Goal: Information Seeking & Learning: Find specific fact

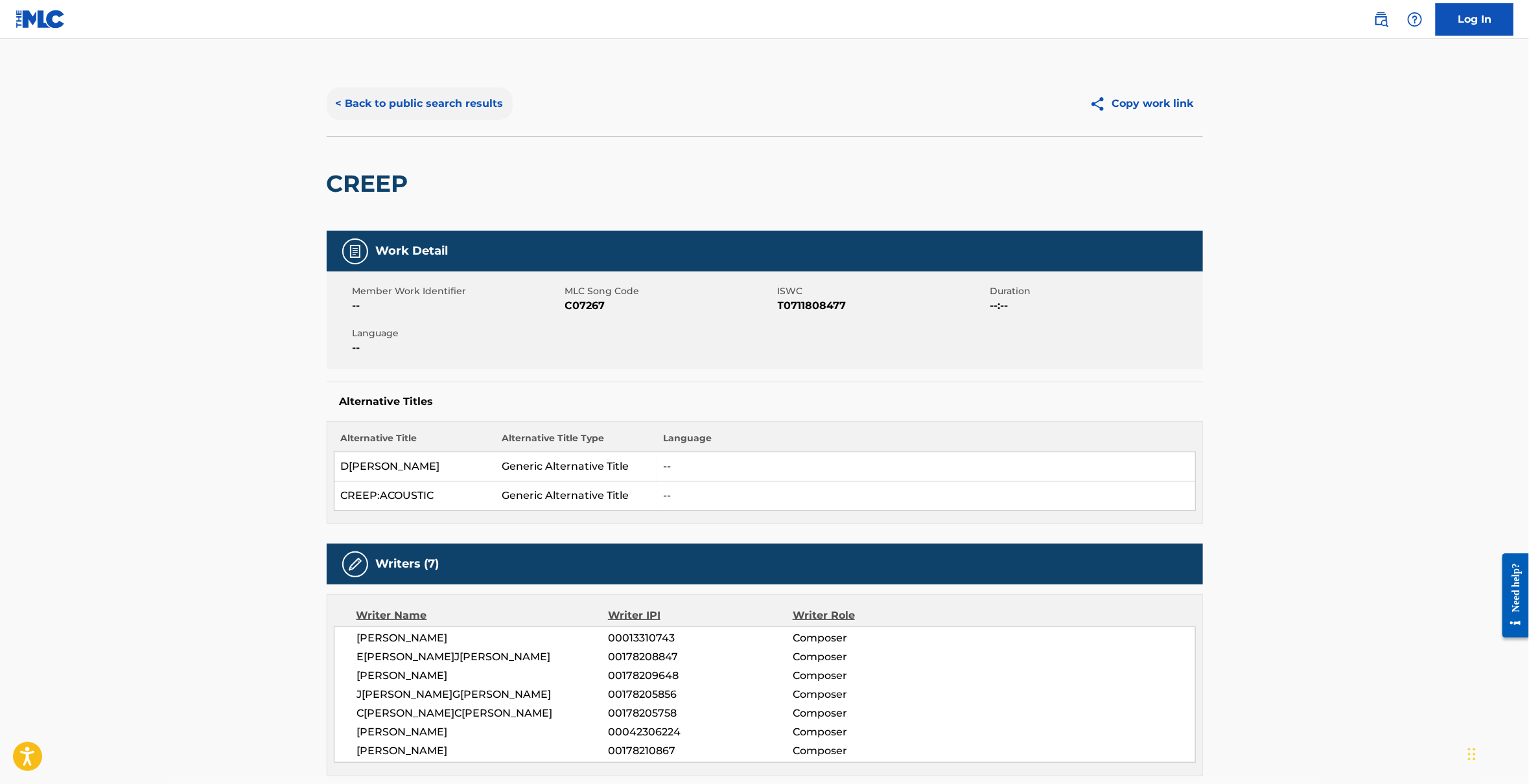
click at [411, 102] on button "< Back to public search results" at bounding box center [419, 103] width 186 height 33
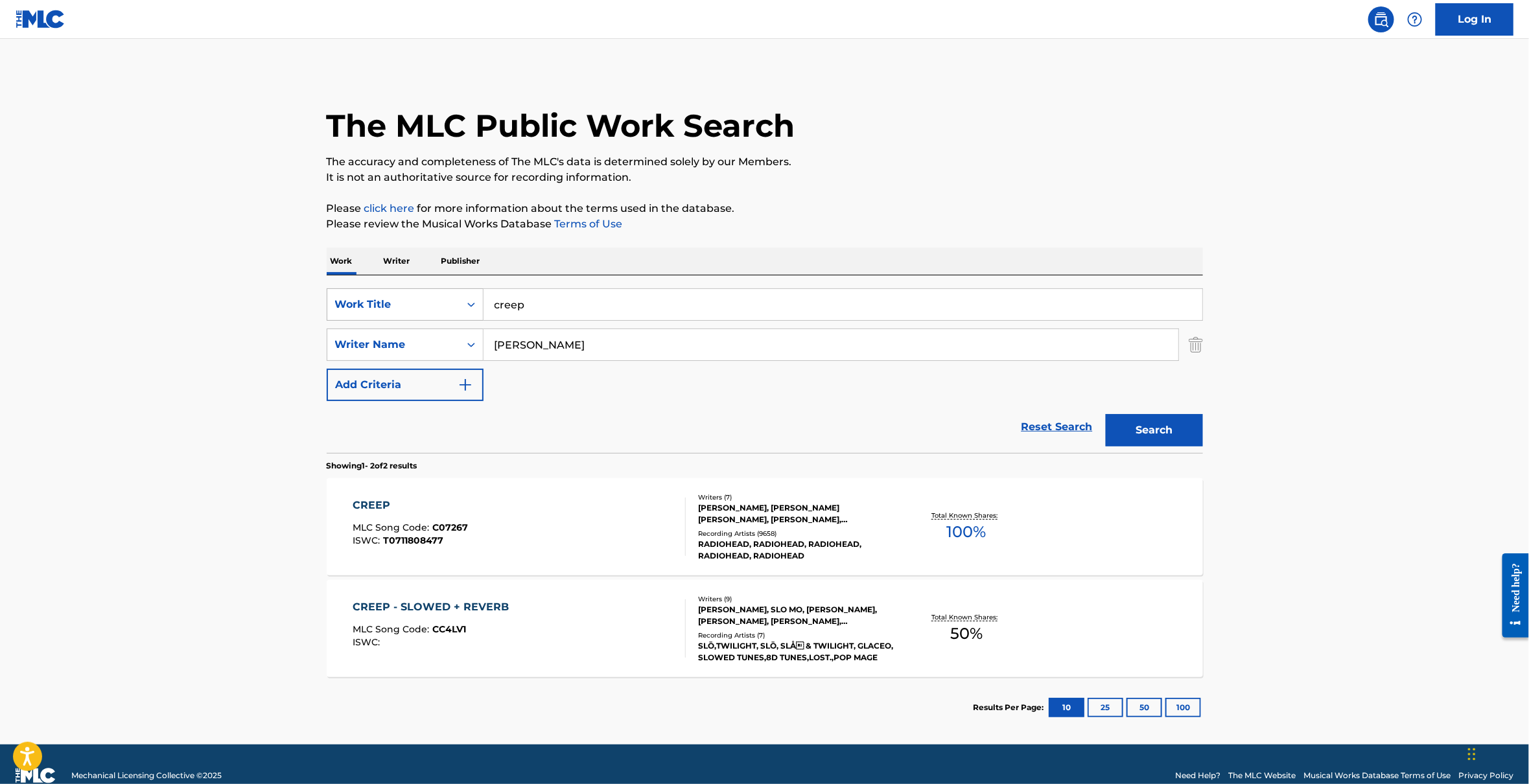
drag, startPoint x: 551, startPoint y: 295, endPoint x: 436, endPoint y: 295, distance: 115.0
click at [436, 295] on div "SearchWithCriteria2ac461e5-fe26-42d4-bf94-27b4d0d27aee Work Title creep" at bounding box center [765, 305] width 877 height 33
drag, startPoint x: 572, startPoint y: 304, endPoint x: 663, endPoint y: 302, distance: 91.0
click at [662, 303] on input "Slow Me Downcreep" at bounding box center [843, 304] width 719 height 31
type input "Slow Me Down"
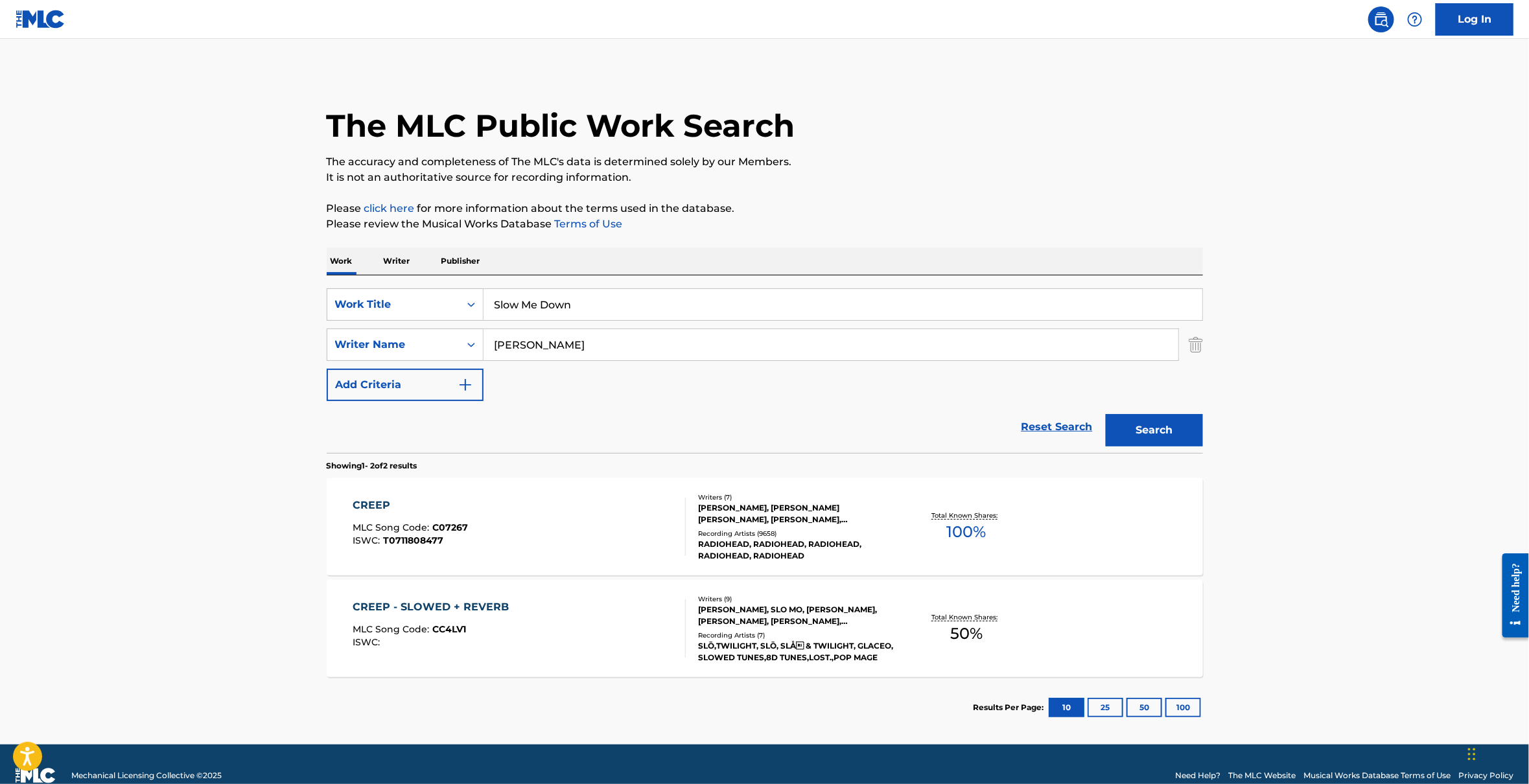
drag, startPoint x: 603, startPoint y: 350, endPoint x: 487, endPoint y: 350, distance: 116.0
click at [487, 350] on input "[PERSON_NAME]" at bounding box center [831, 345] width 695 height 31
type input "W[PERSON_NAME]"
click at [1106, 414] on button "Search" at bounding box center [1155, 430] width 98 height 33
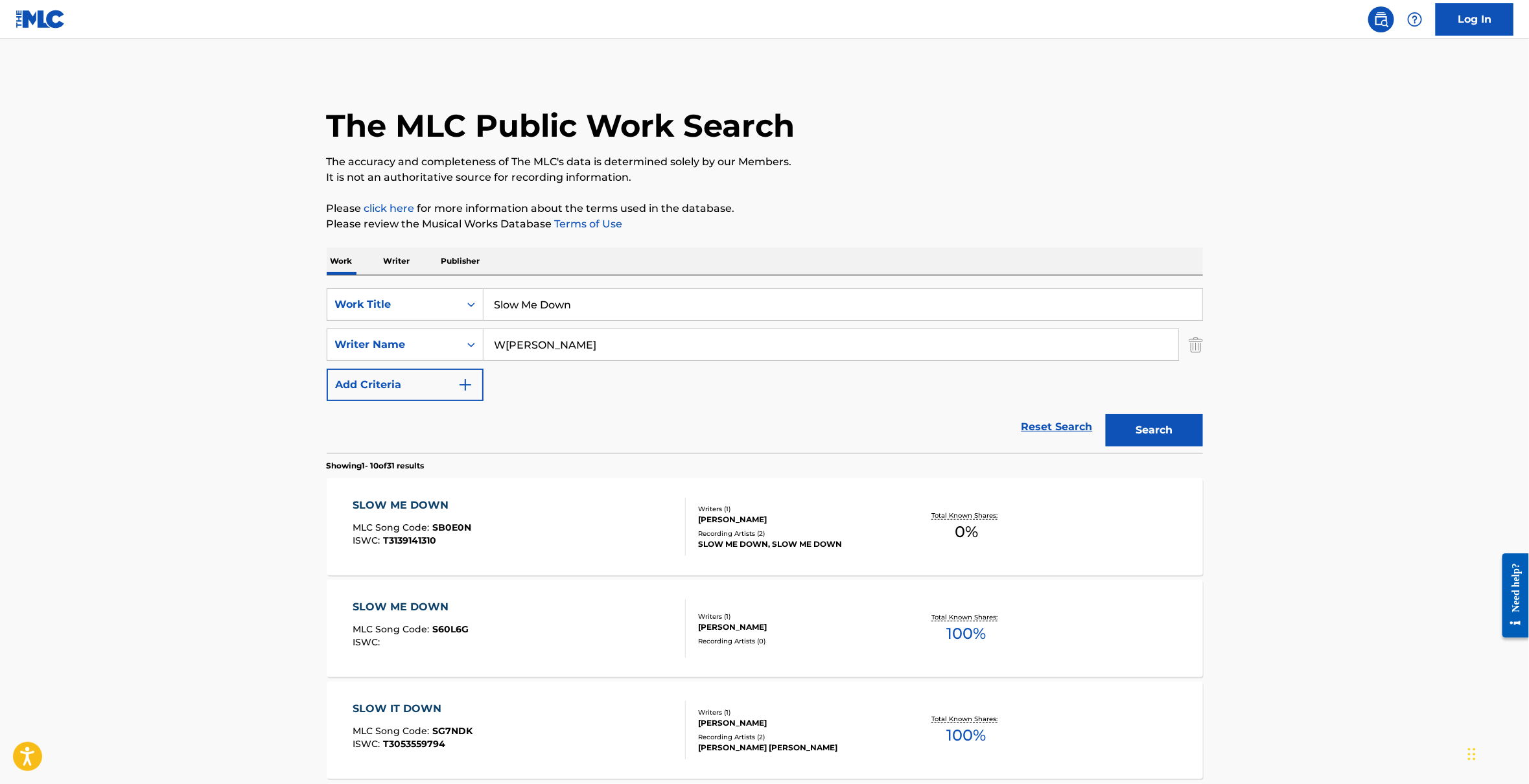
click at [414, 603] on div "SLOW ME DOWN" at bounding box center [410, 607] width 116 height 15
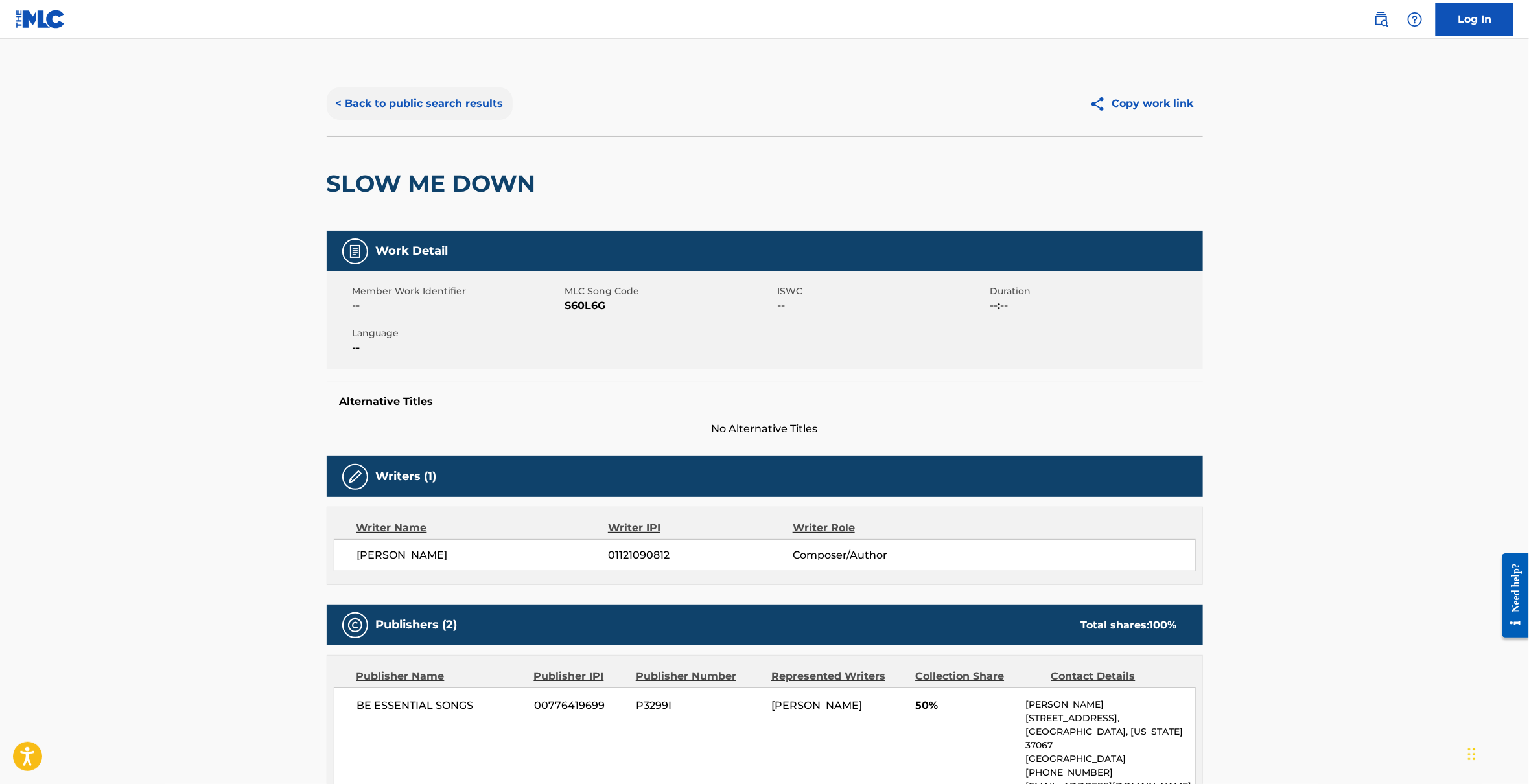
click at [424, 104] on button "< Back to public search results" at bounding box center [419, 103] width 186 height 33
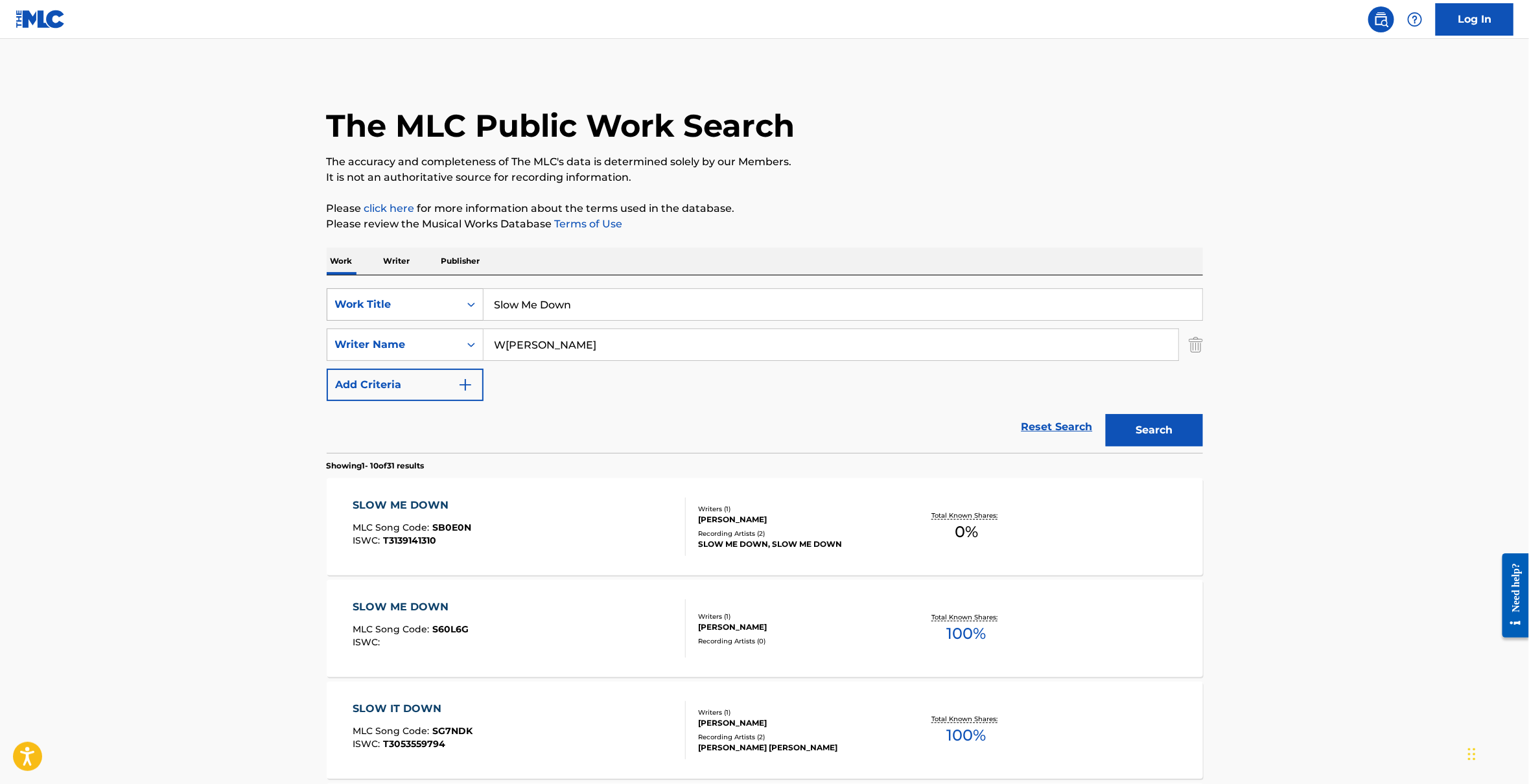
drag, startPoint x: 605, startPoint y: 301, endPoint x: 405, endPoint y: 298, distance: 200.0
click at [405, 298] on div "SearchWithCriteria2ac461e5-fe26-42d4-bf94-27b4d0d27aee Work Title Slow Me Down" at bounding box center [765, 305] width 877 height 33
type input "rest of us"
type input "B"
click at [1106, 414] on button "Search" at bounding box center [1155, 430] width 98 height 33
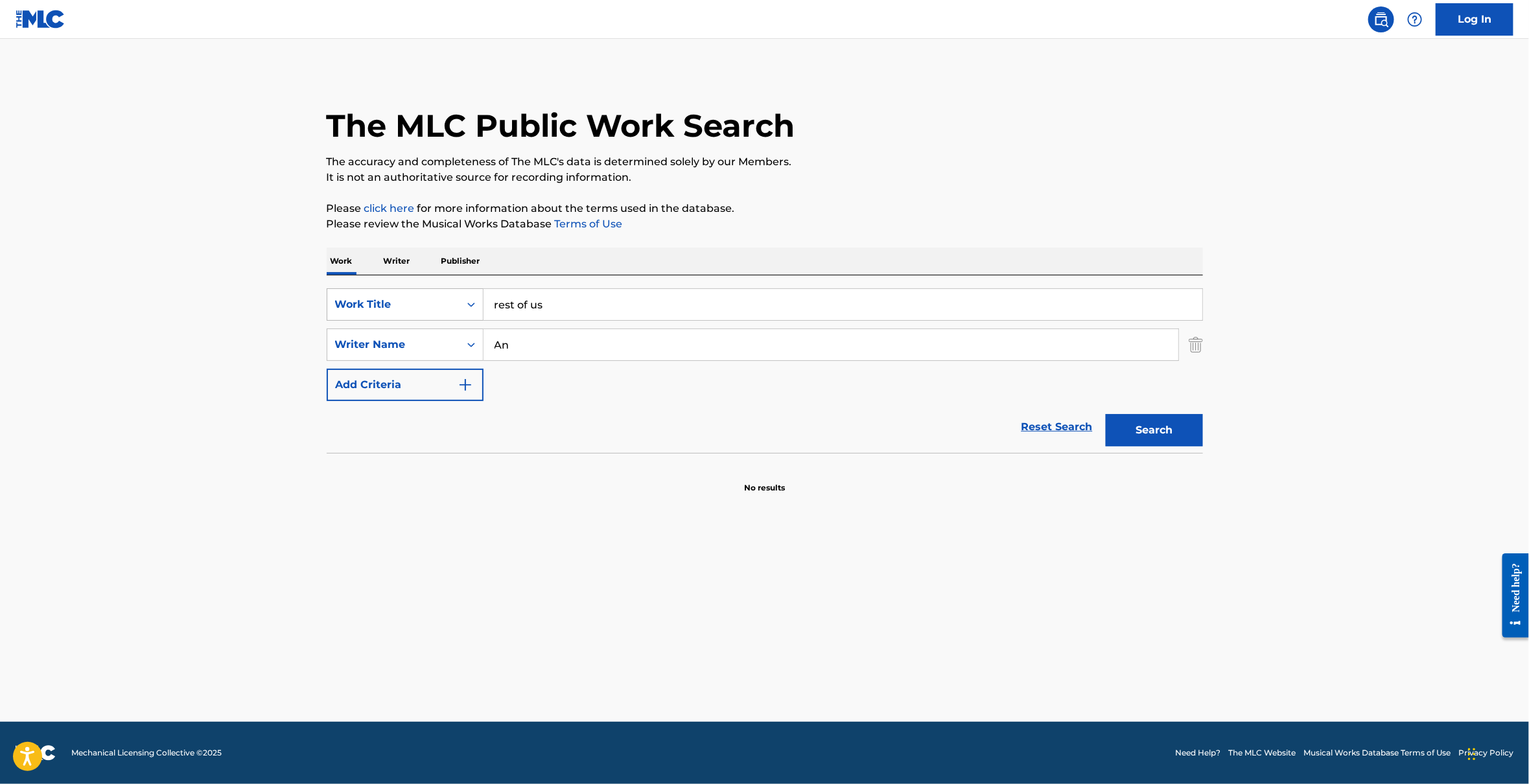
type input "A"
type input "Brown"
click at [1106, 414] on button "Search" at bounding box center [1155, 430] width 98 height 33
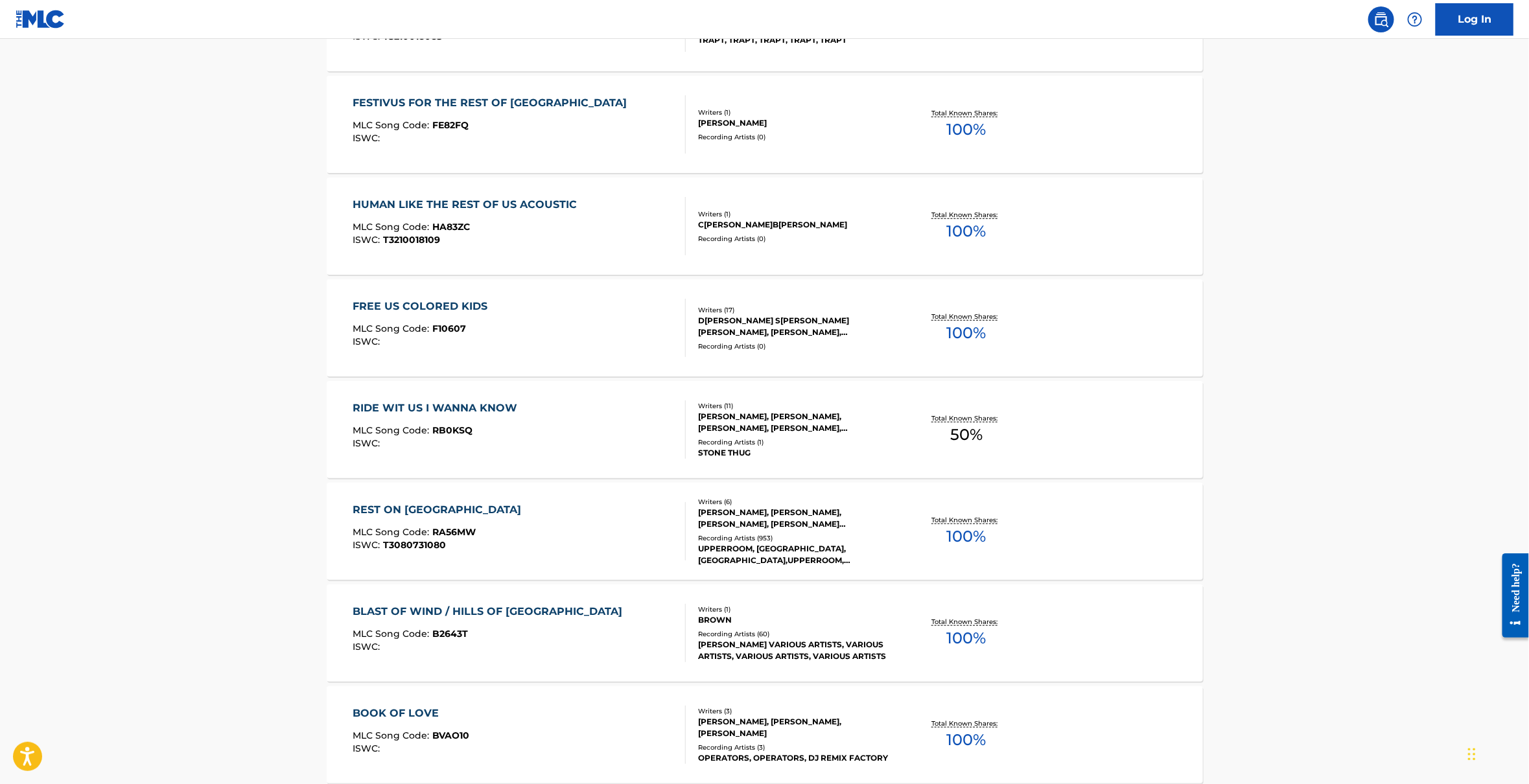
scroll to position [522, 0]
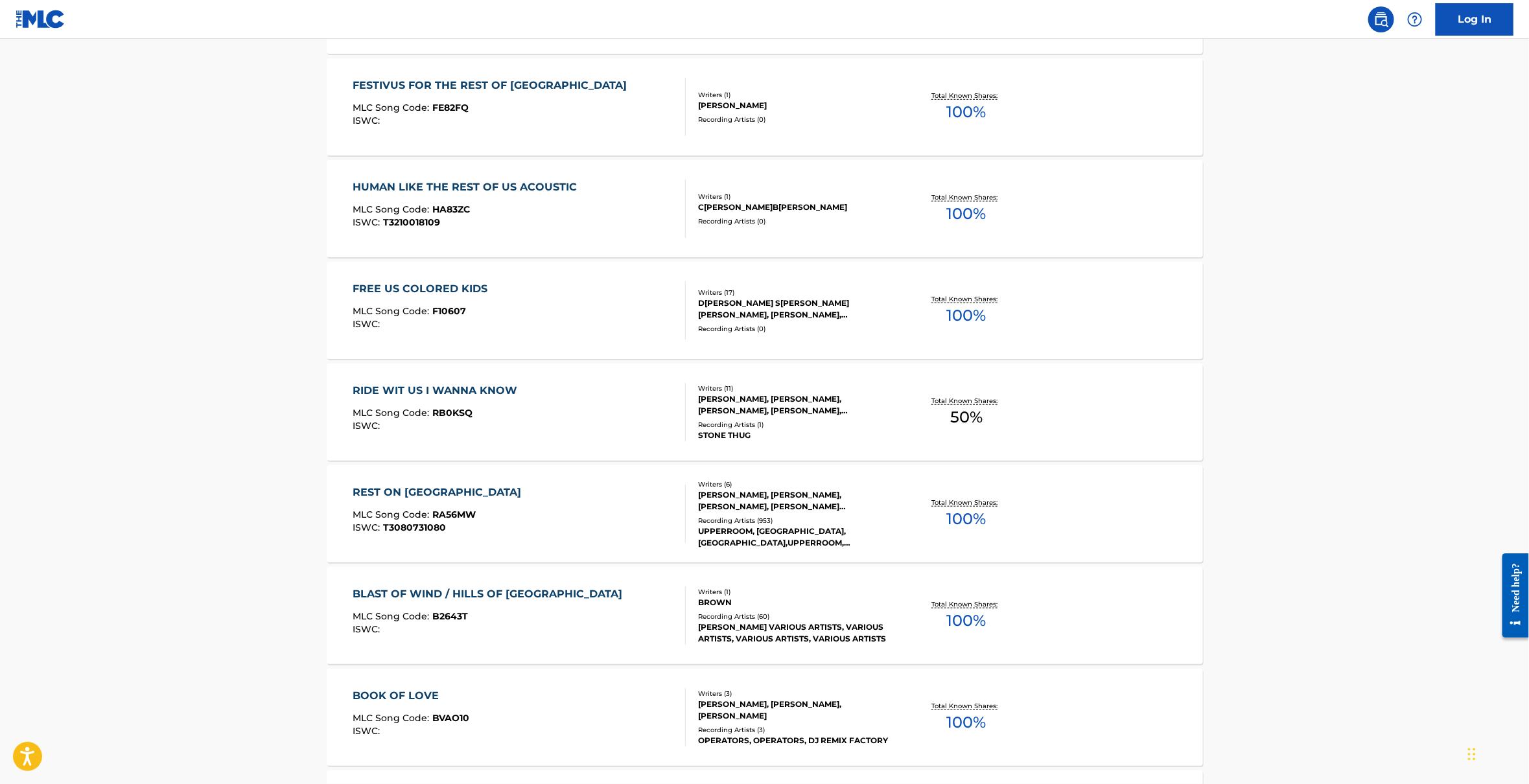
click at [389, 490] on div "REST ON [GEOGRAPHIC_DATA]" at bounding box center [440, 492] width 175 height 15
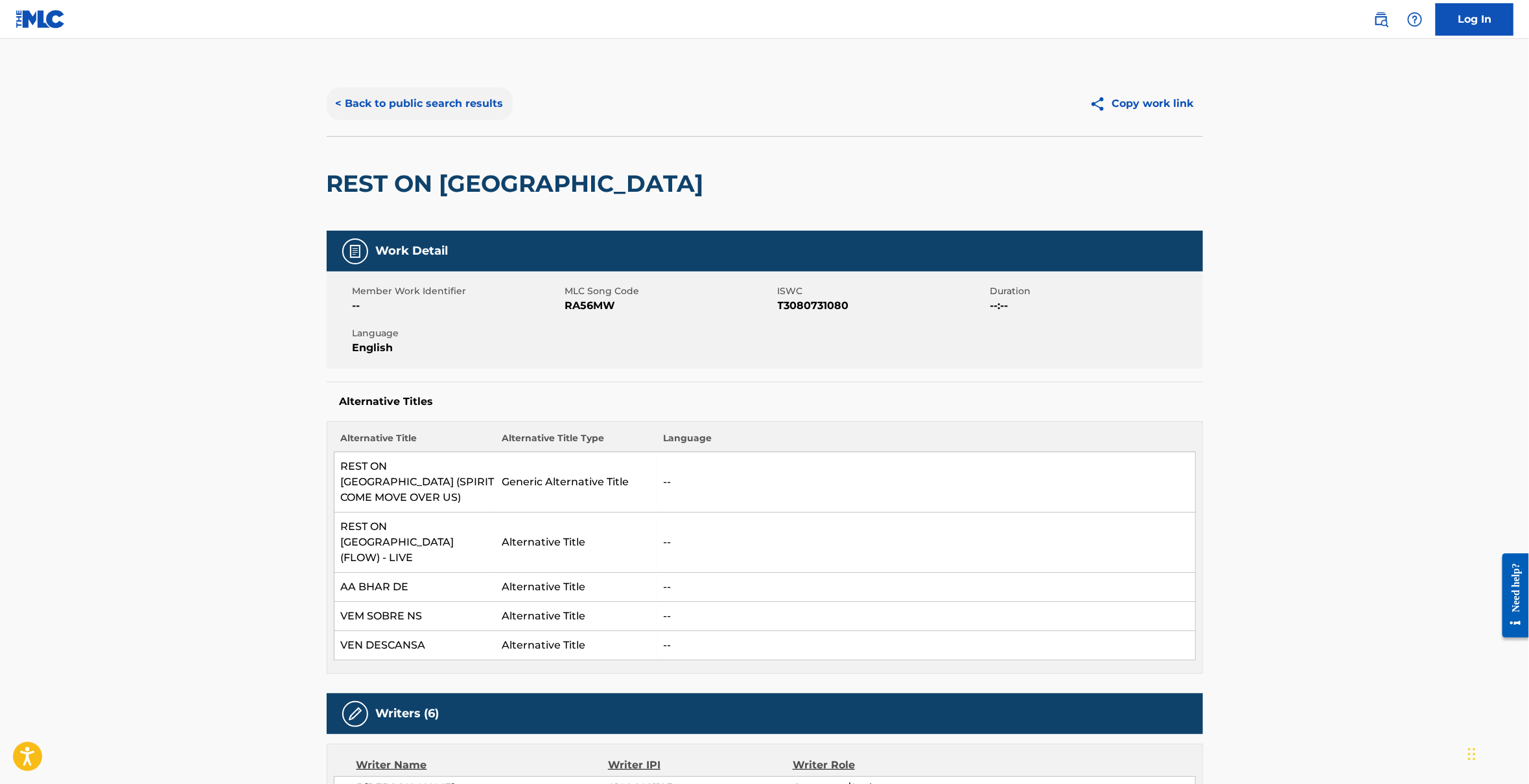
click at [396, 102] on button "< Back to public search results" at bounding box center [419, 103] width 186 height 33
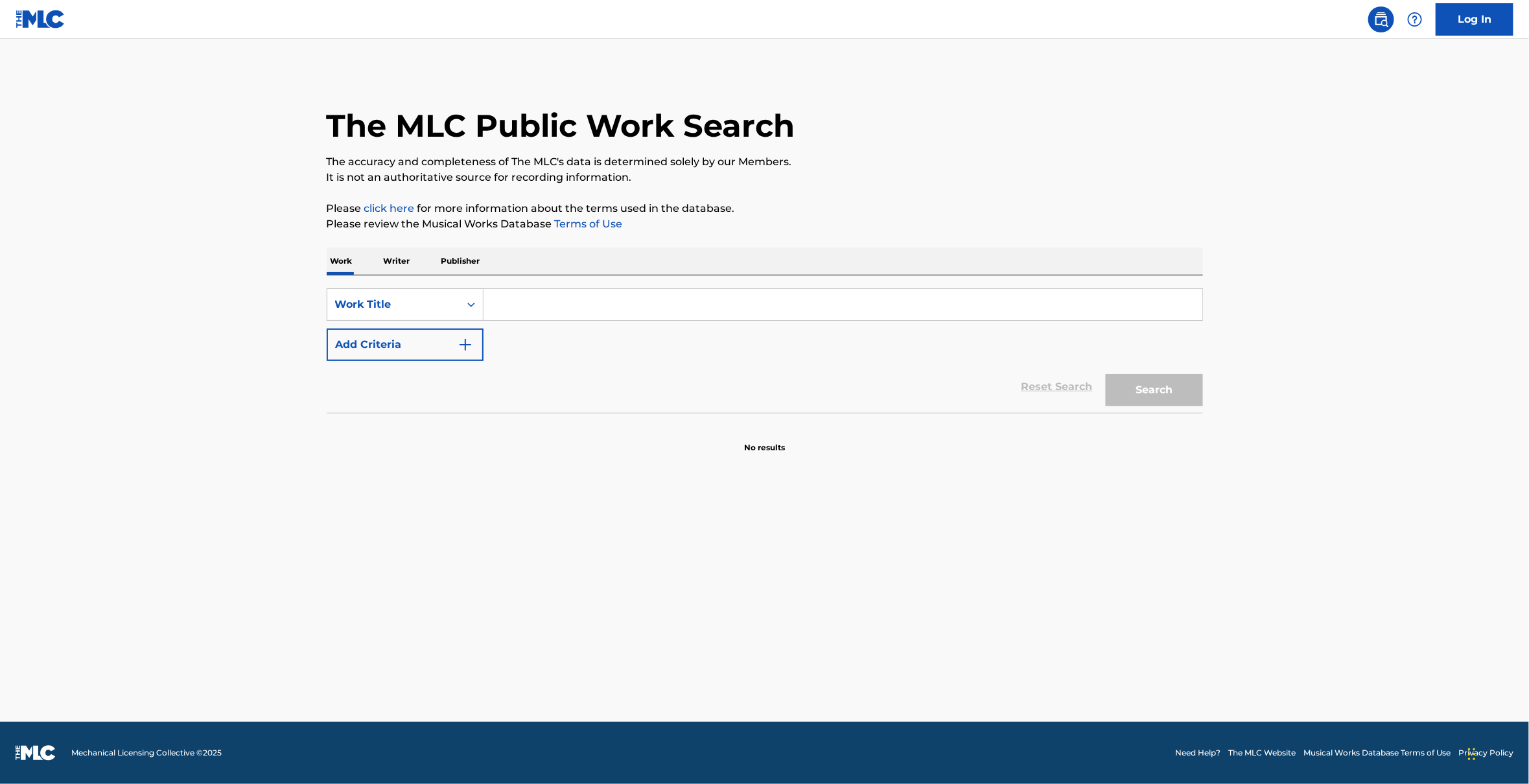
click at [611, 305] on input "Search Form" at bounding box center [843, 304] width 719 height 31
paste input "I Love You Girl (With All My Heart)"
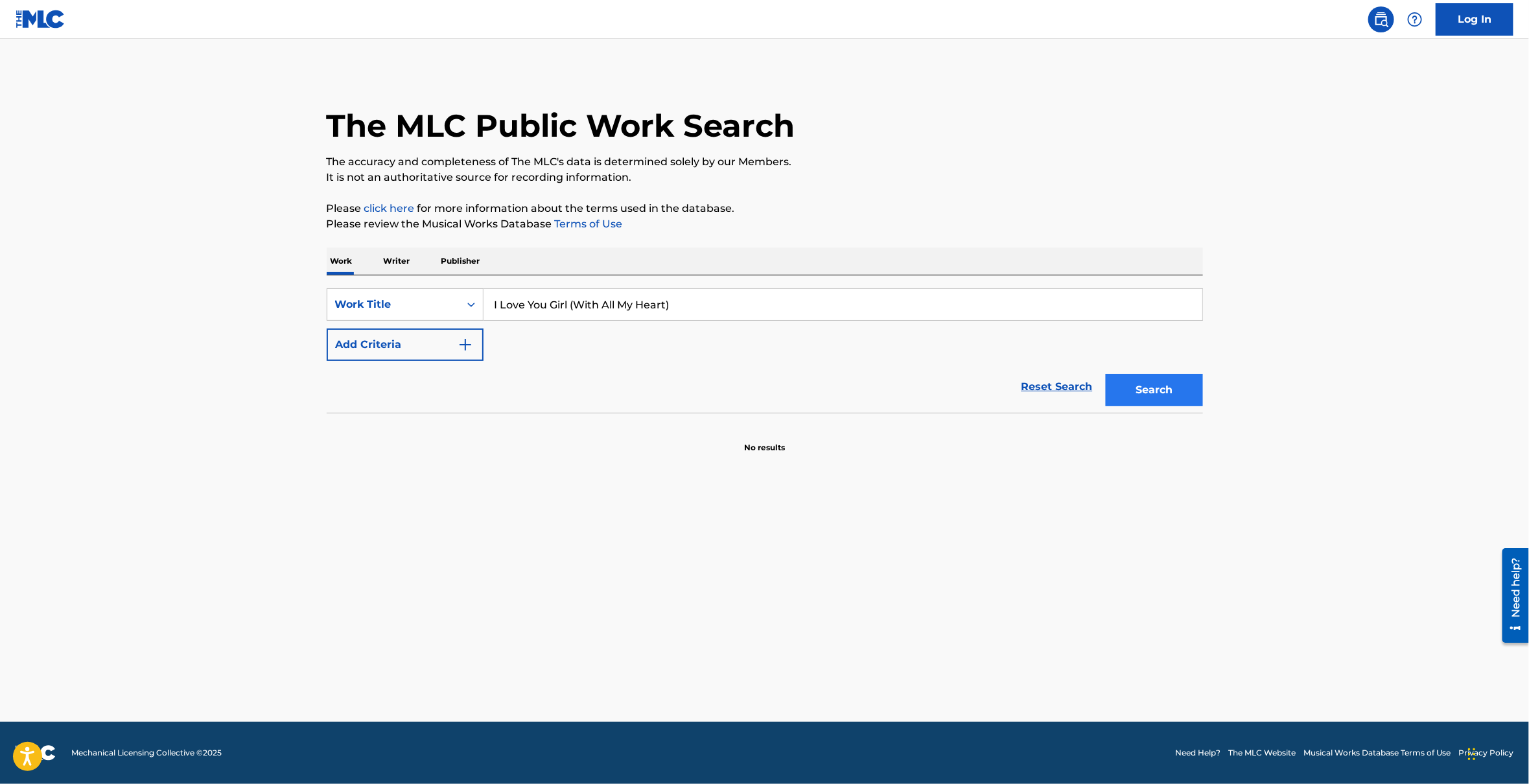
type input "I Love You Girl (With All My Heart)"
click at [1150, 391] on button "Search" at bounding box center [1155, 390] width 98 height 33
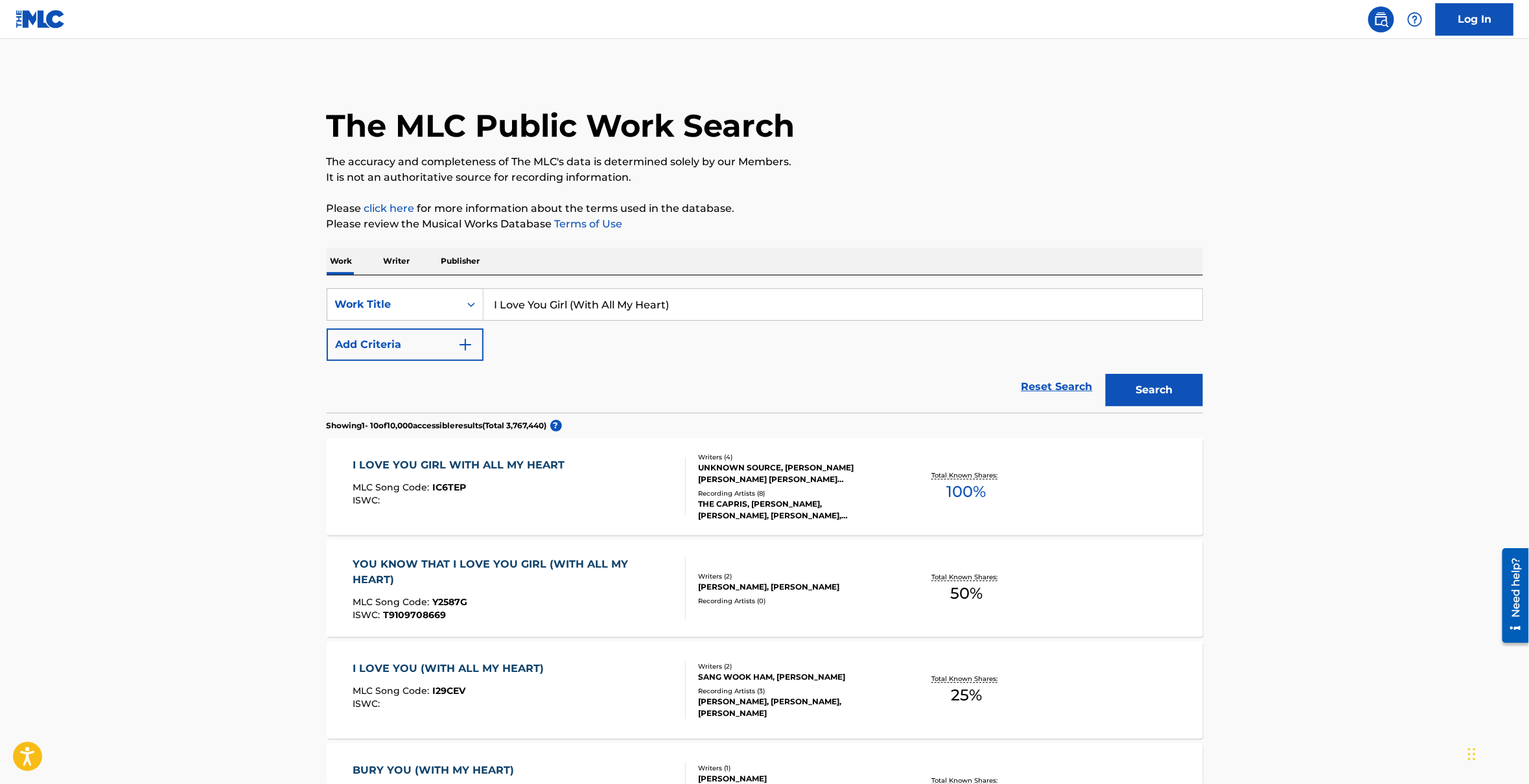
click at [509, 462] on div "I LOVE YOU GIRL WITH ALL MY HEART" at bounding box center [462, 465] width 218 height 15
drag, startPoint x: 725, startPoint y: 303, endPoint x: 433, endPoint y: 302, distance: 292.0
click at [433, 302] on div "SearchWithCriteriadb5e1e8f-d75d-4a0b-9756-d9228229f398 Work Title I Love You Gi…" at bounding box center [765, 305] width 877 height 33
type input "nothing"
click at [371, 345] on button "Add Criteria" at bounding box center [405, 345] width 157 height 33
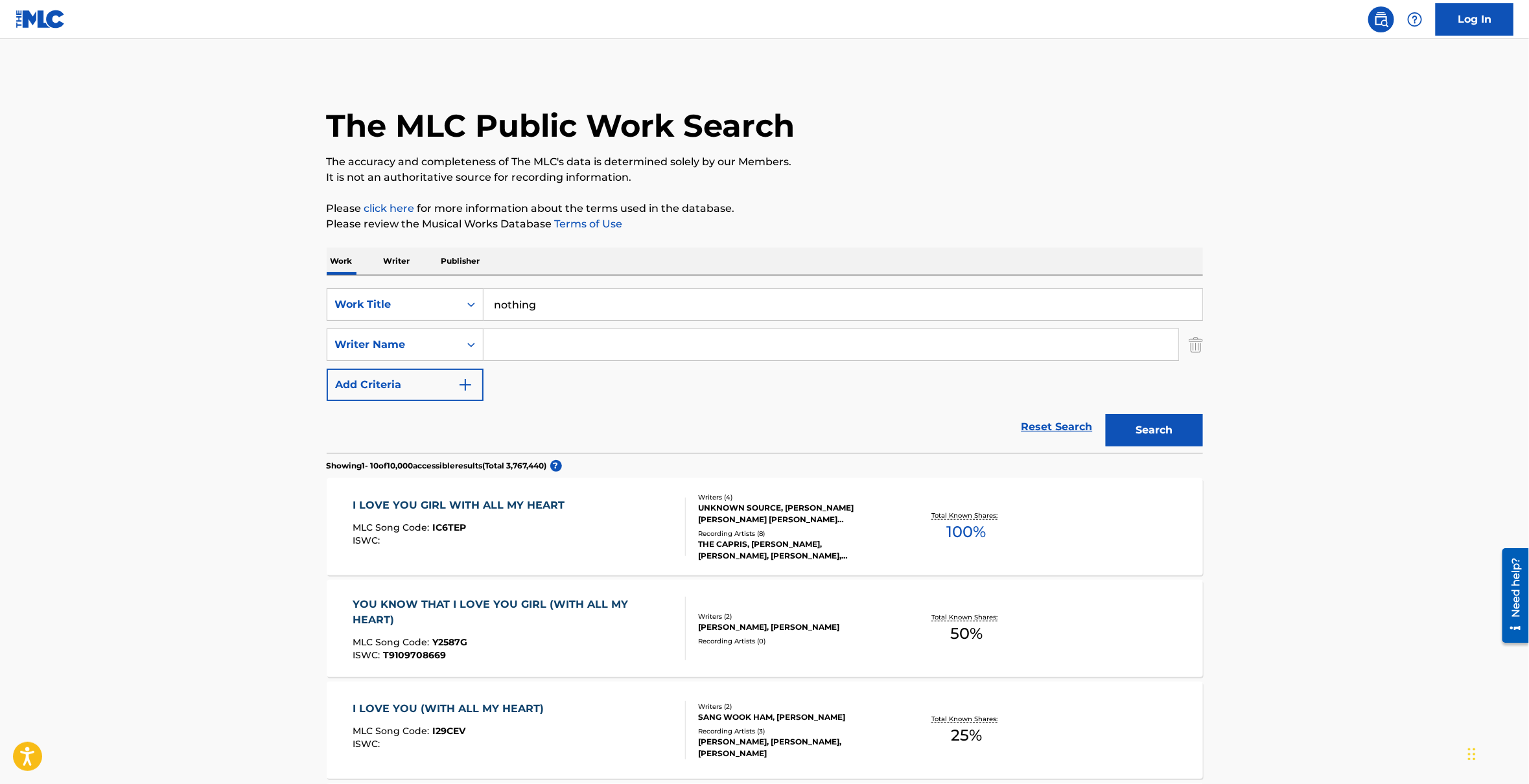
click at [535, 347] on input "Search Form" at bounding box center [831, 345] width 695 height 31
type input "jerkins"
click at [1106, 414] on button "Search" at bounding box center [1155, 430] width 98 height 33
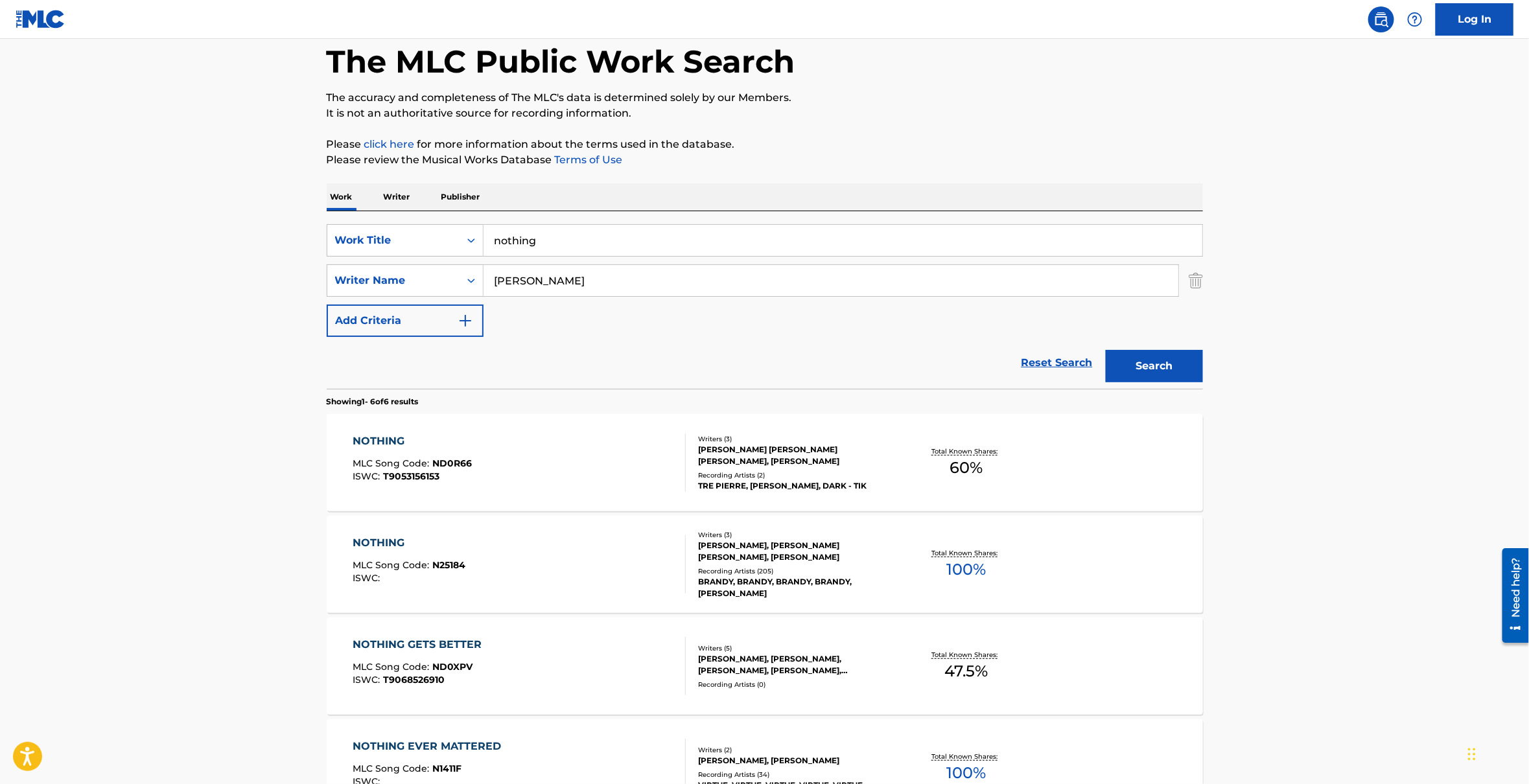
scroll to position [90, 0]
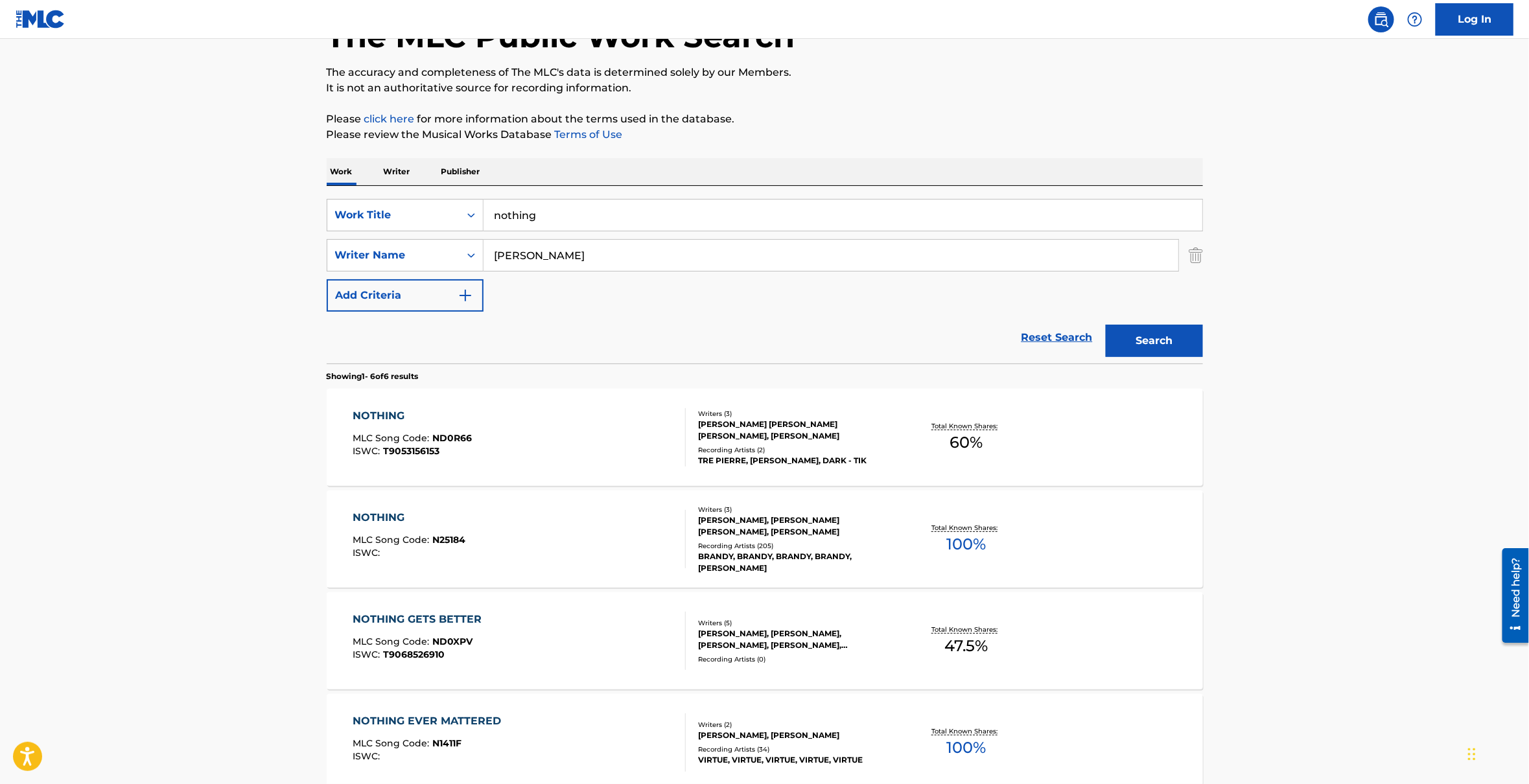
click at [371, 511] on div "NOTHING" at bounding box center [409, 518] width 113 height 15
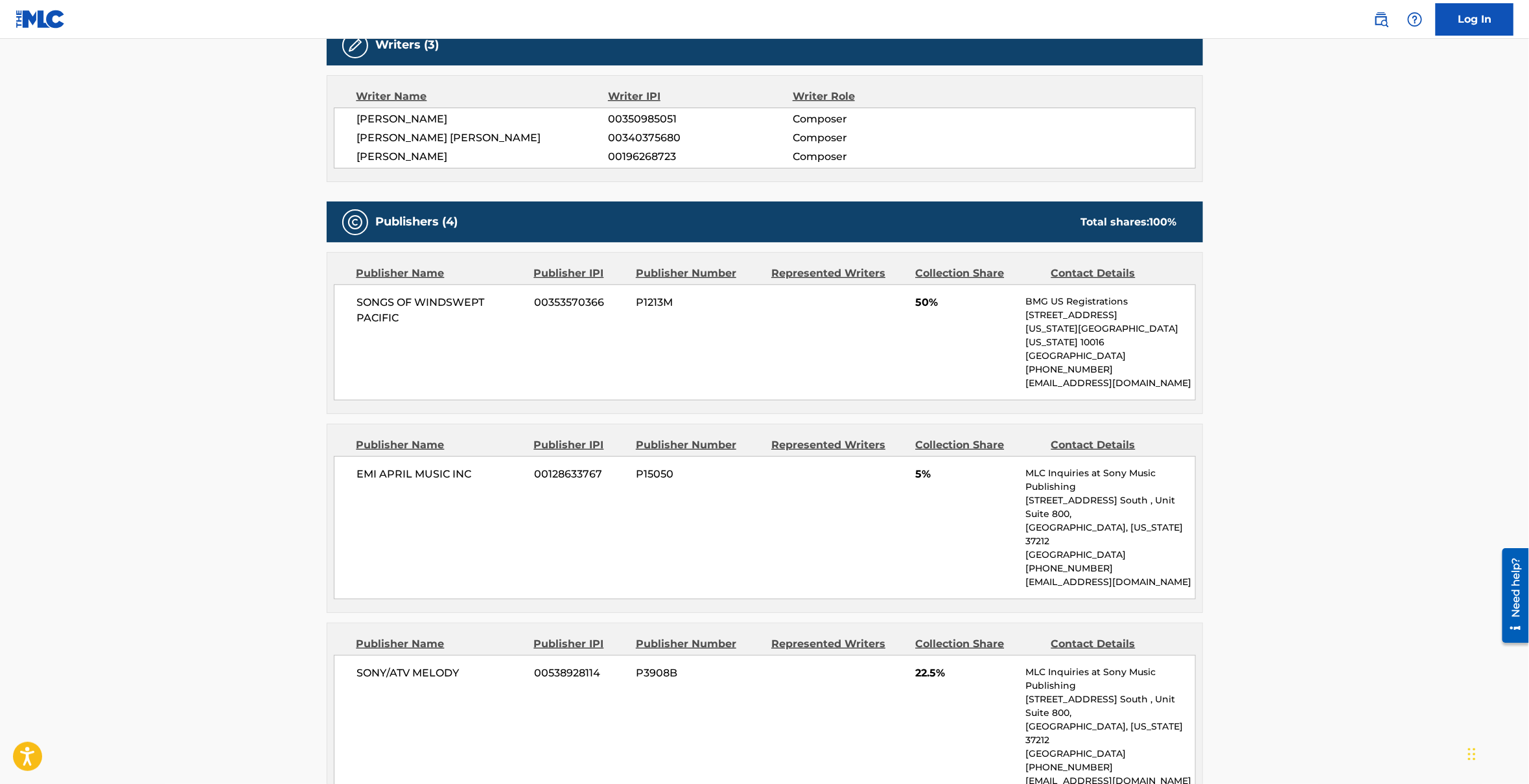
scroll to position [402, 0]
